Goal: Navigation & Orientation: Find specific page/section

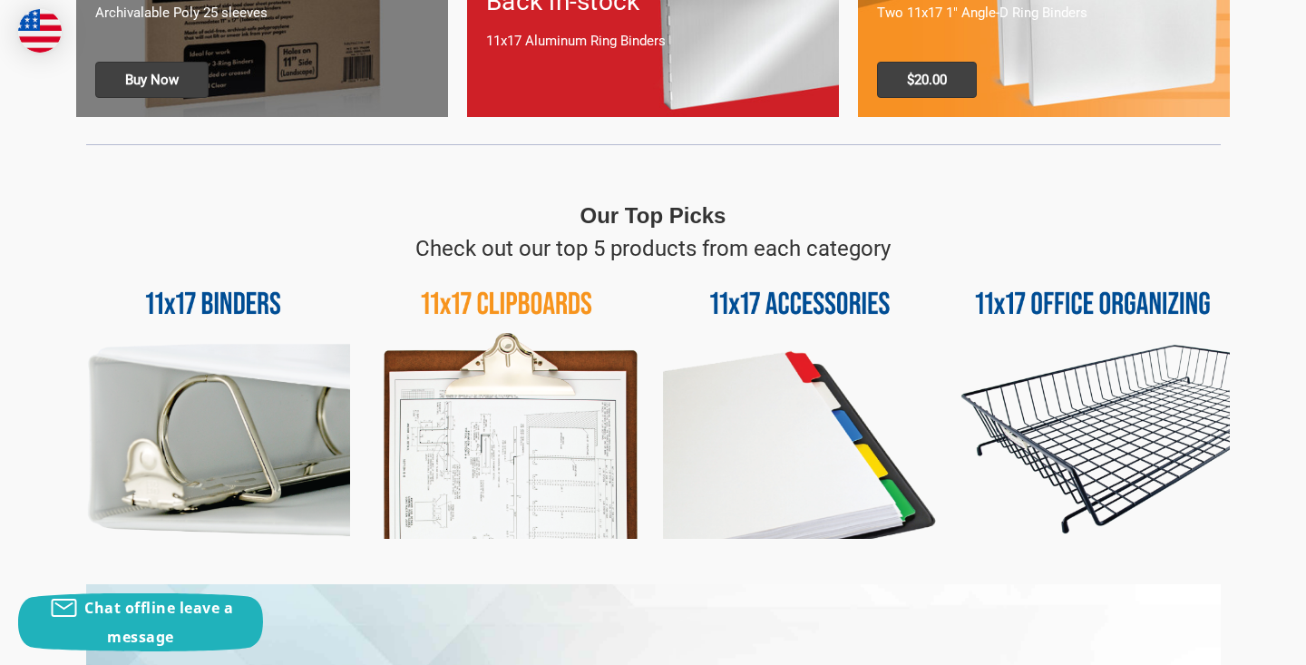
scroll to position [713, 0]
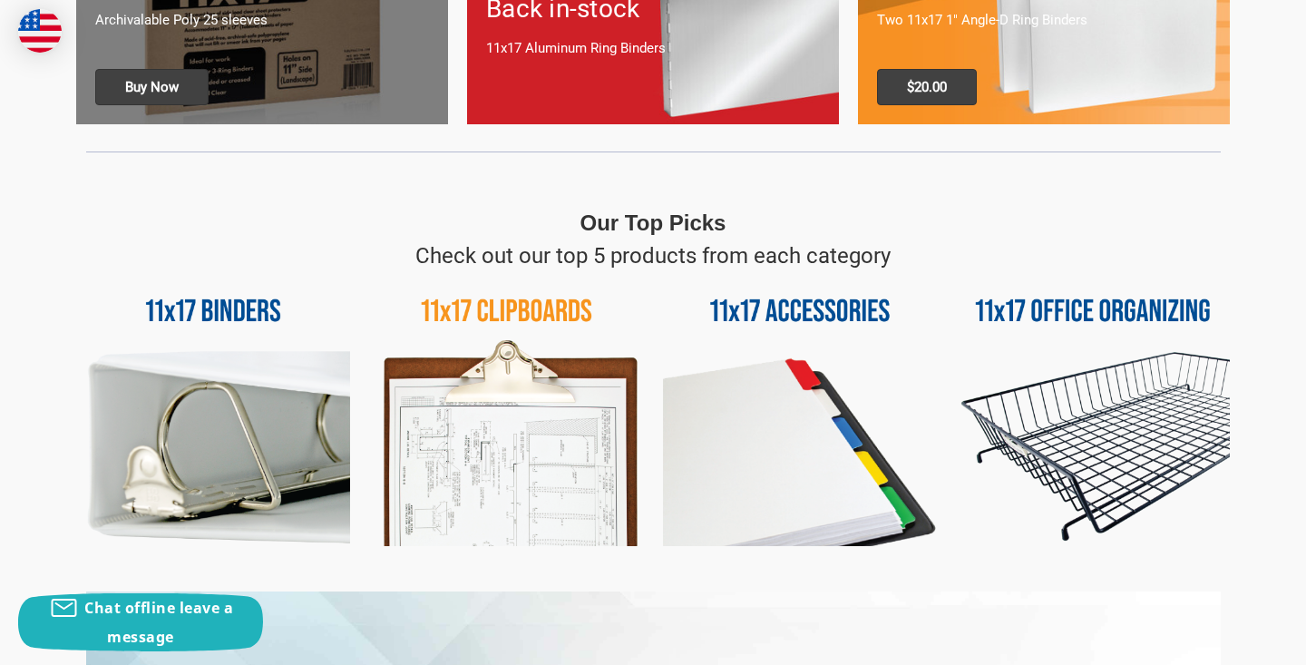
click at [522, 315] on img at bounding box center [506, 409] width 274 height 274
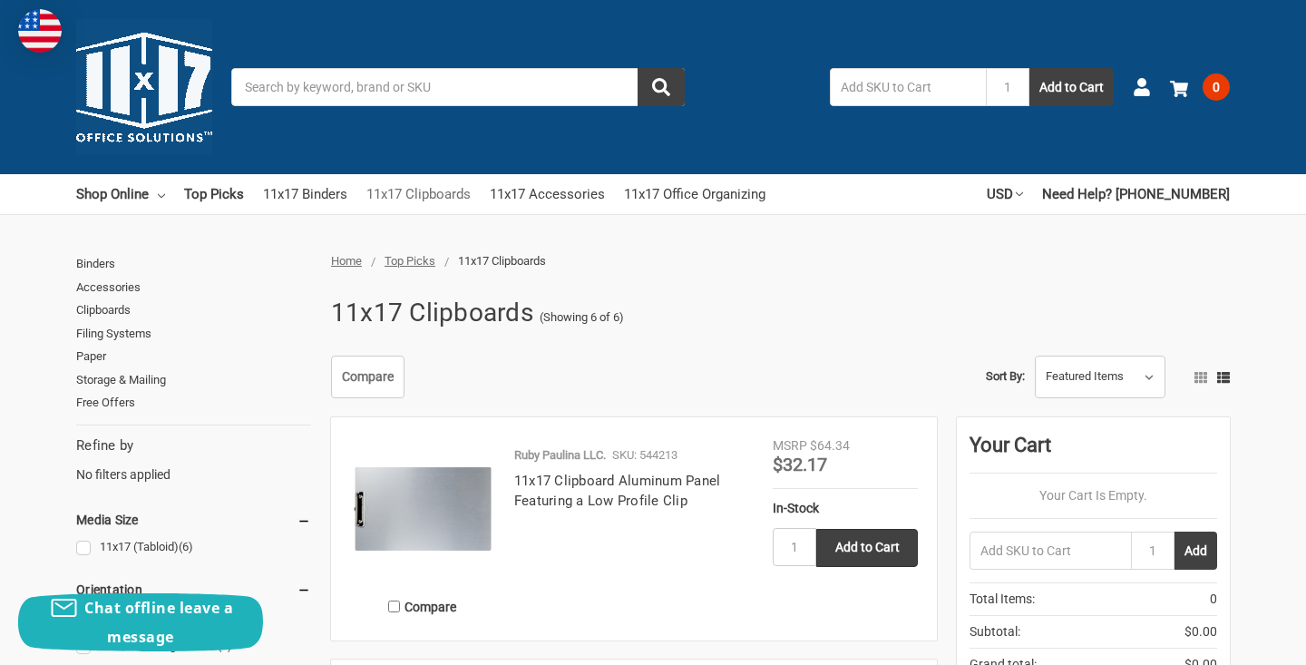
click at [451, 190] on link "11x17 Clipboards" at bounding box center [418, 194] width 104 height 40
click at [233, 200] on link "Top Picks" at bounding box center [214, 194] width 60 height 40
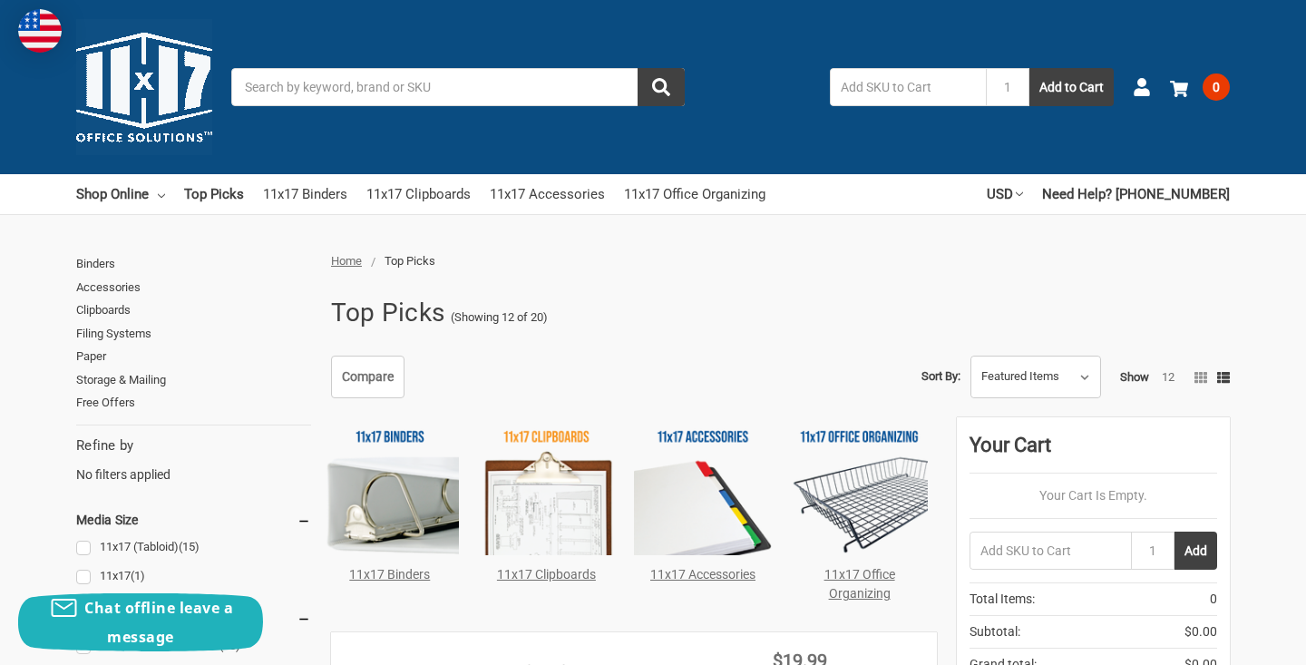
click at [741, 299] on div "Top Picks (Showing 12 of 20)" at bounding box center [775, 312] width 909 height 47
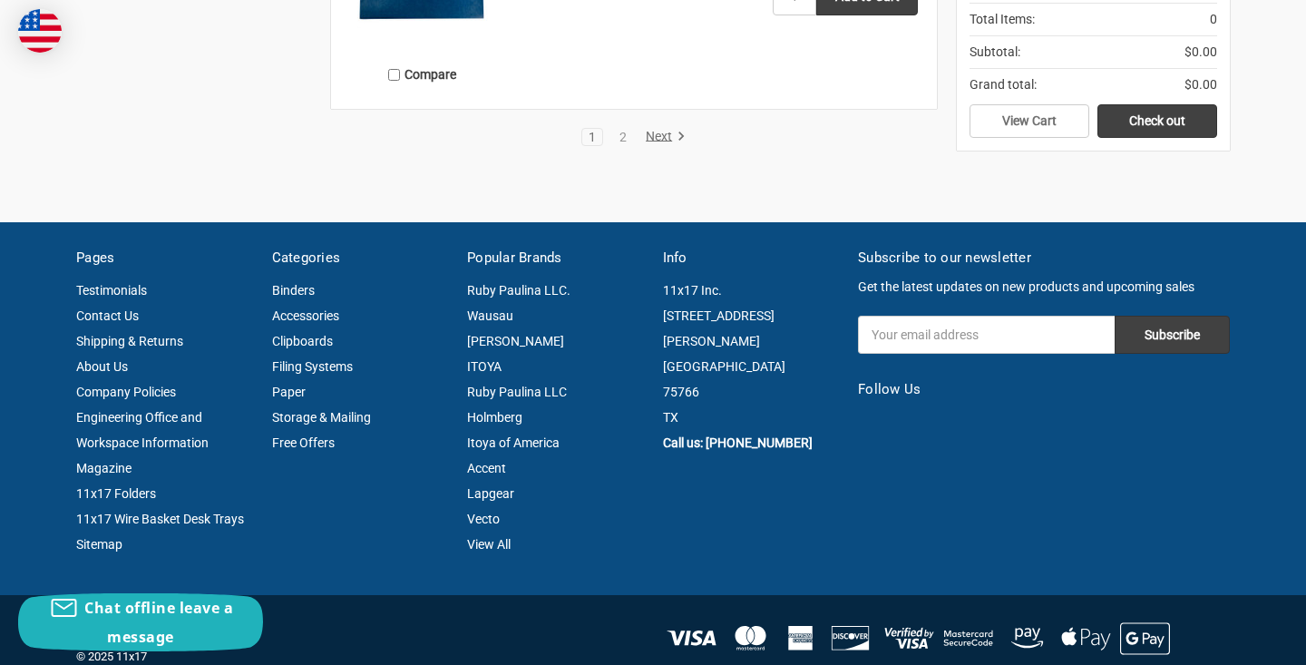
scroll to position [3405, 0]
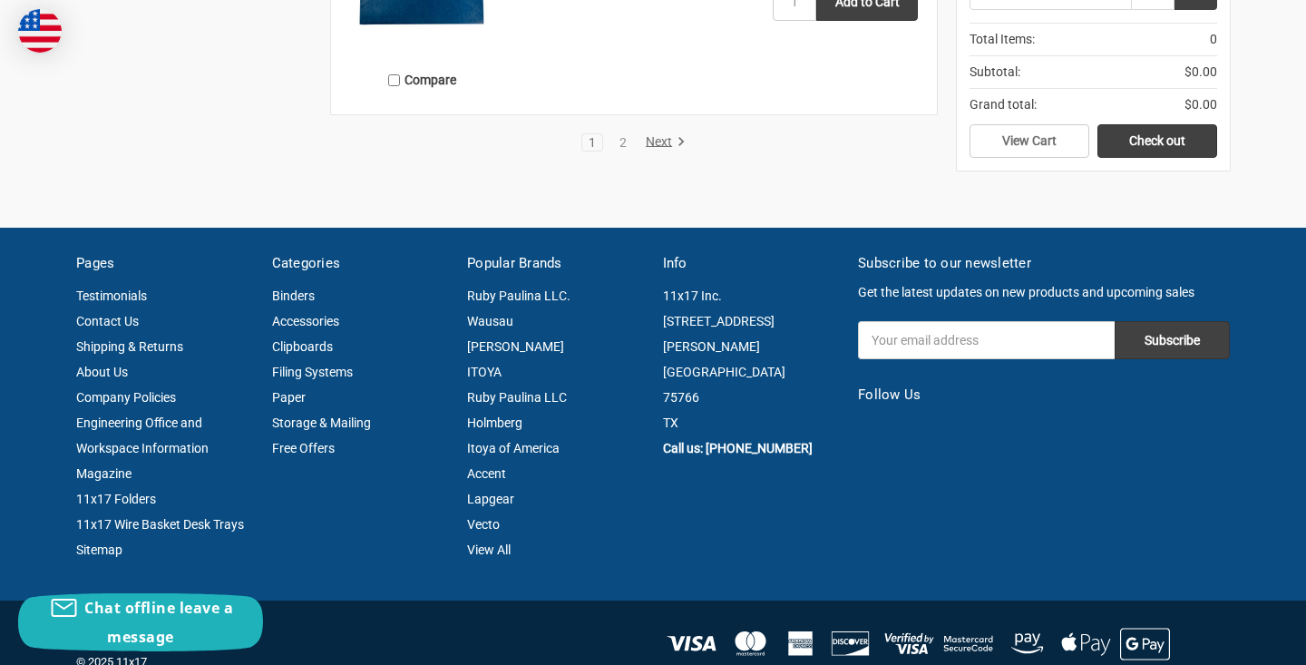
click at [658, 141] on link "Next" at bounding box center [662, 142] width 46 height 16
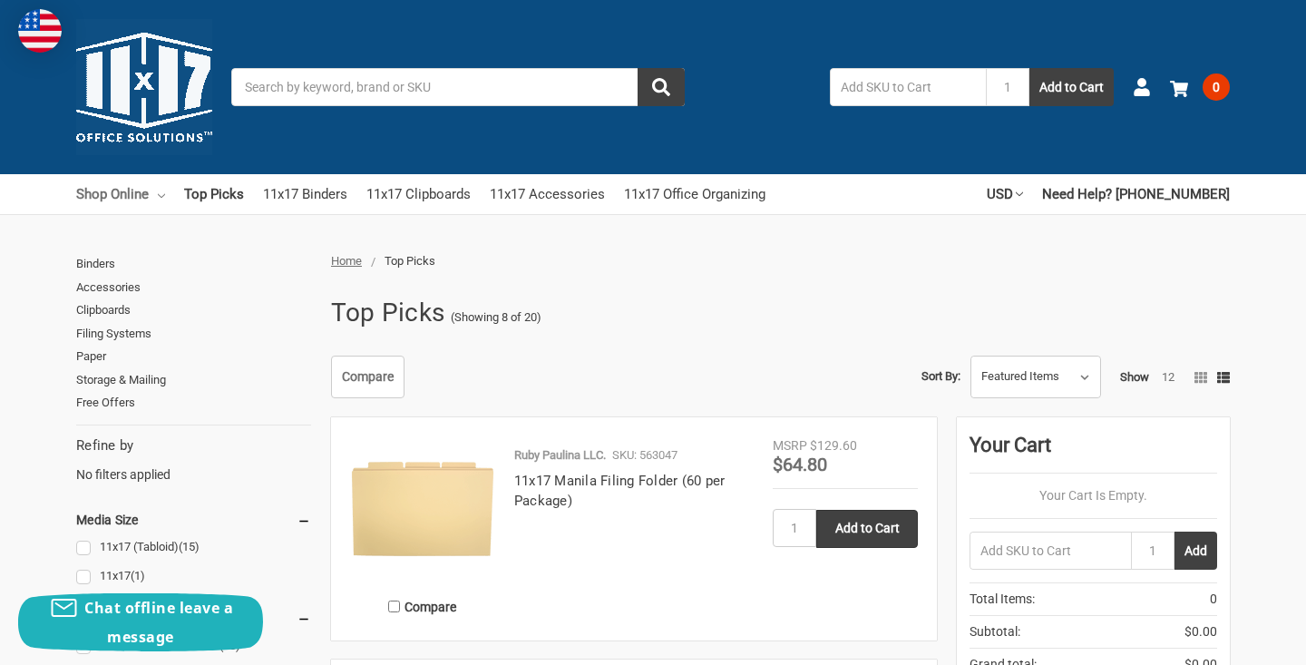
click at [133, 196] on link "Shop Online" at bounding box center [120, 194] width 89 height 40
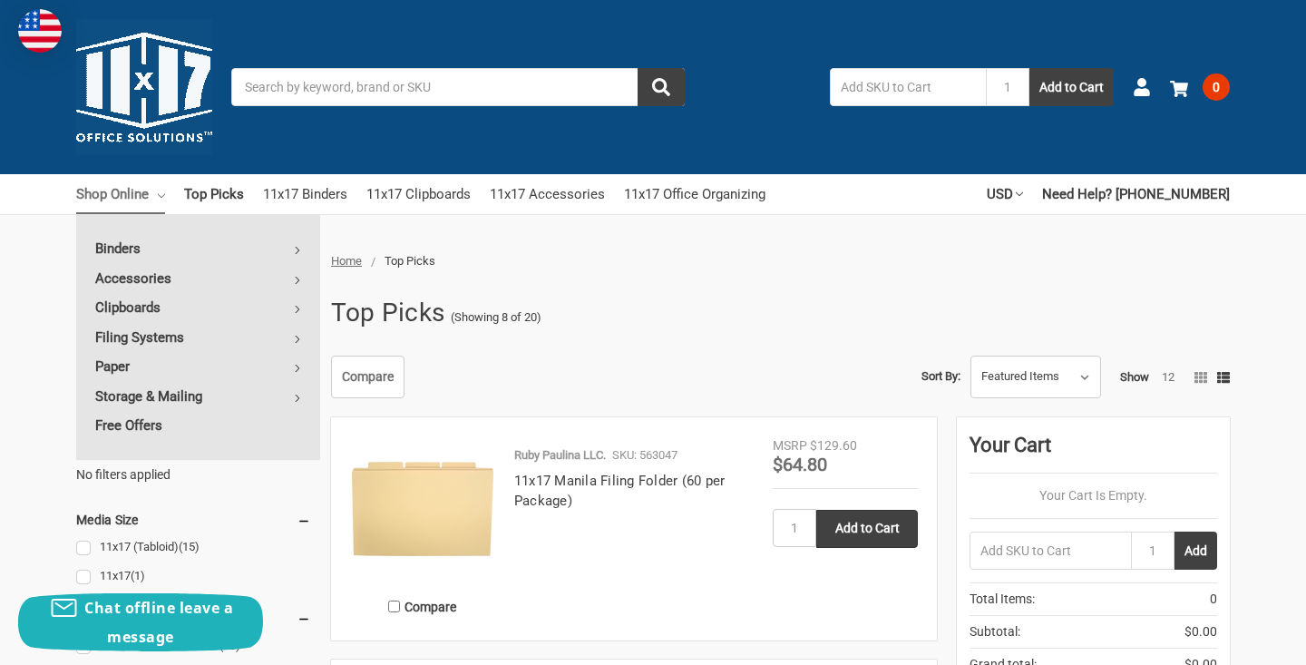
click at [162, 99] on img at bounding box center [144, 87] width 136 height 136
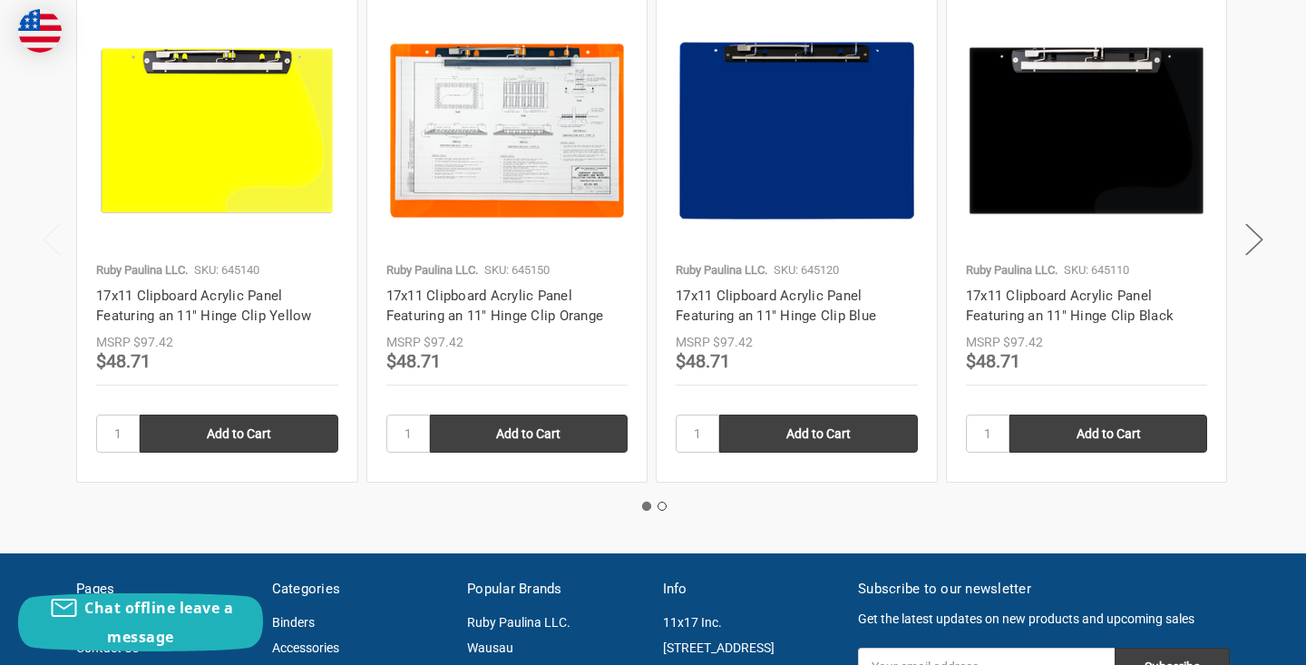
scroll to position [2823, 0]
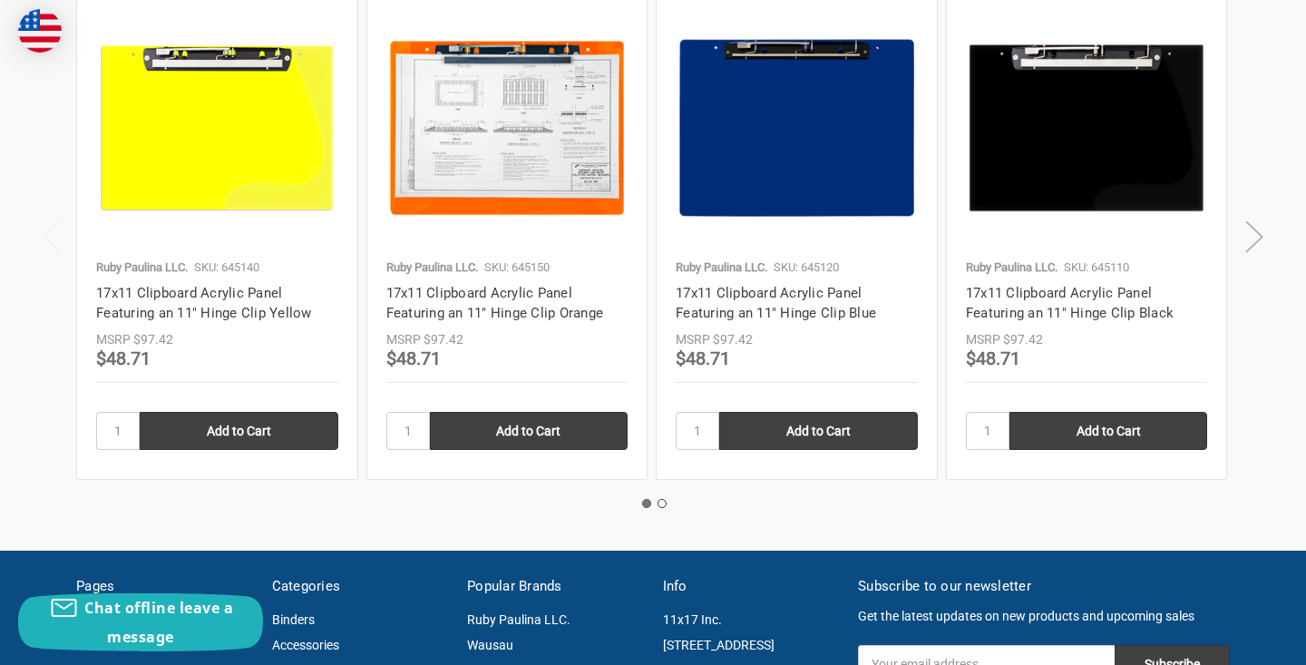
click at [1253, 209] on button "Next" at bounding box center [1254, 236] width 36 height 55
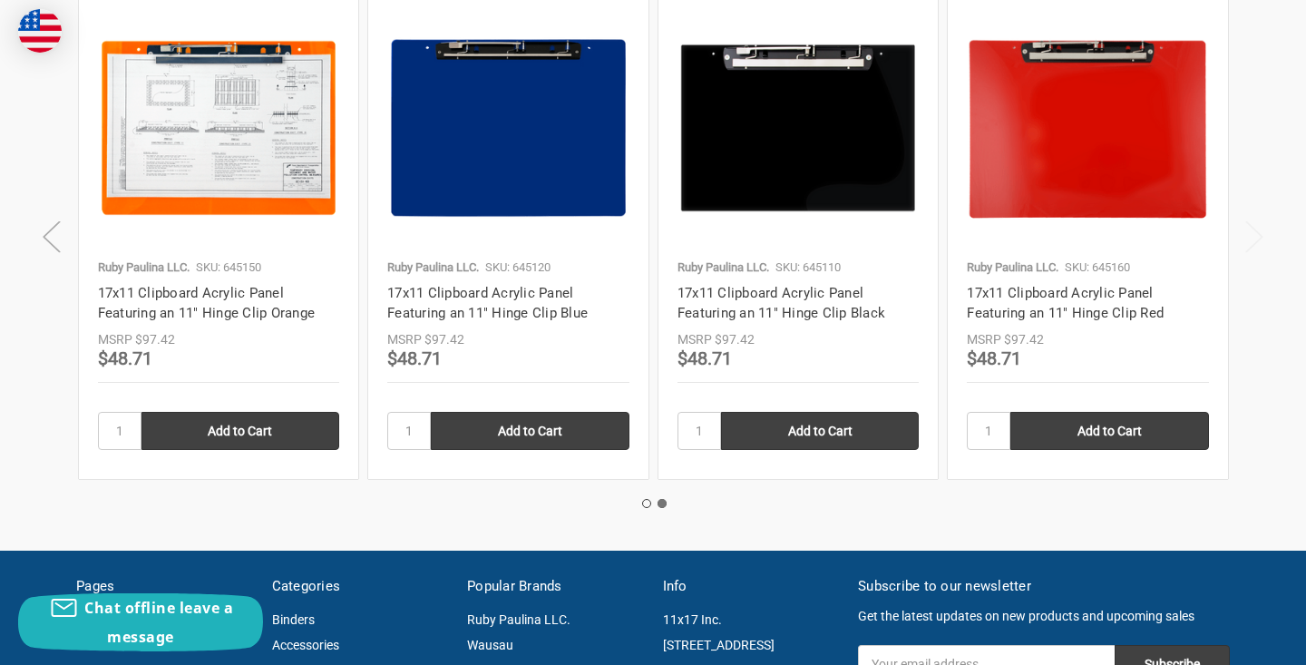
click at [50, 209] on button "Previous" at bounding box center [52, 236] width 36 height 55
